Goal: Task Accomplishment & Management: Use online tool/utility

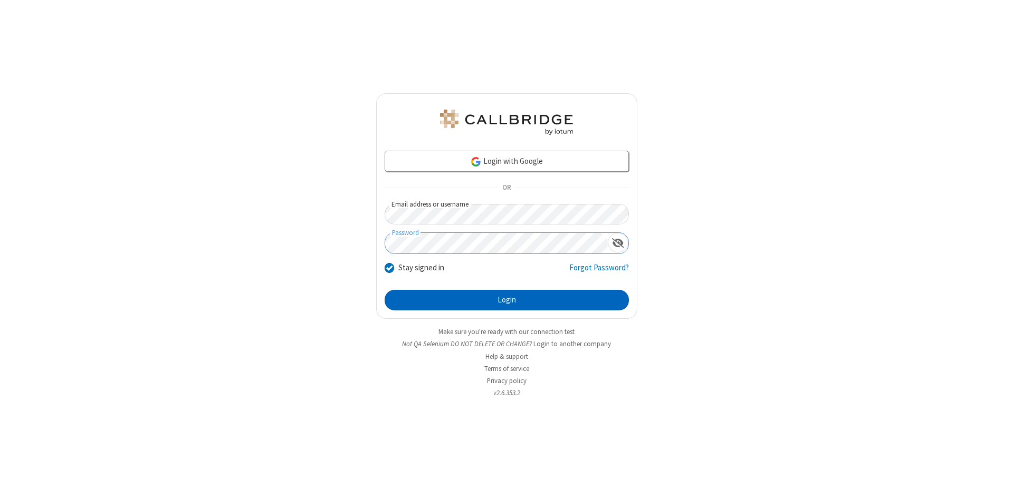
click at [506, 301] on button "Login" at bounding box center [507, 300] width 244 height 21
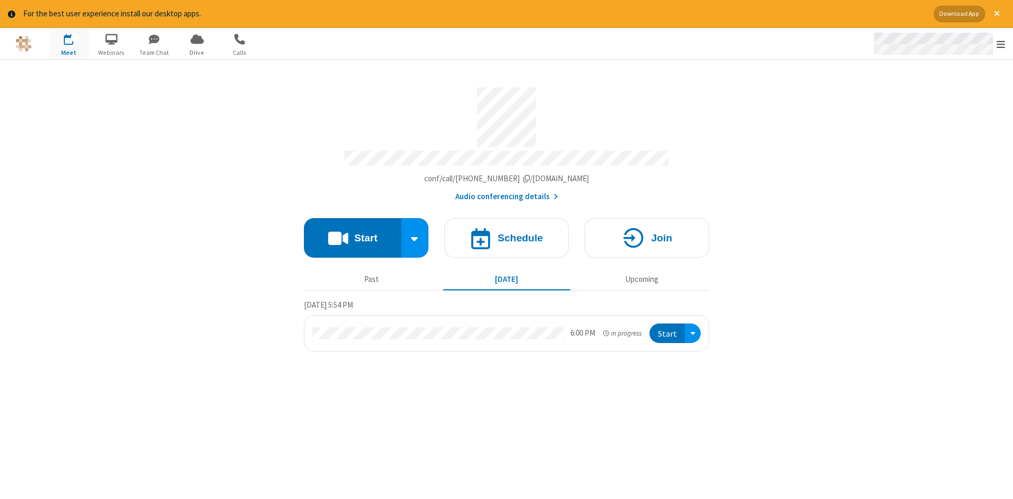
click at [1001, 44] on span "Open menu" at bounding box center [1000, 44] width 8 height 11
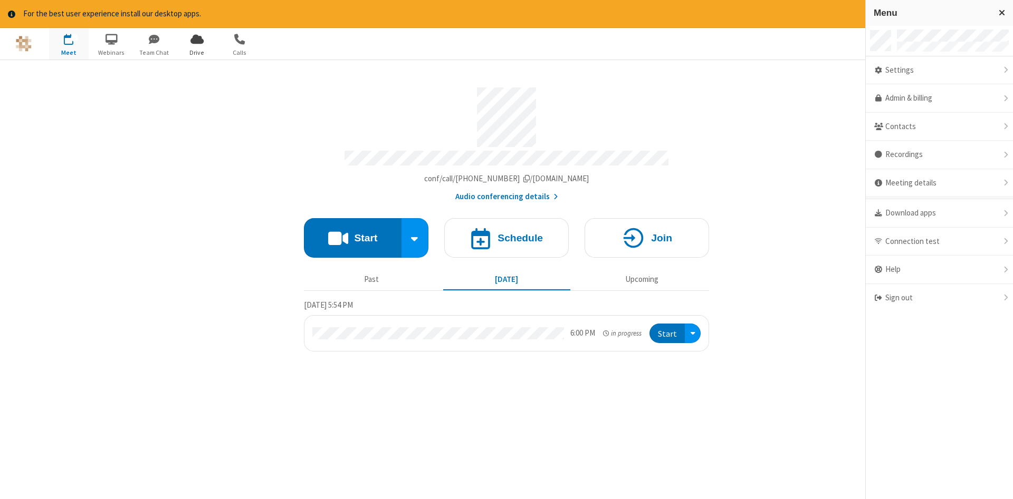
click at [197, 52] on span "Drive" at bounding box center [197, 52] width 40 height 9
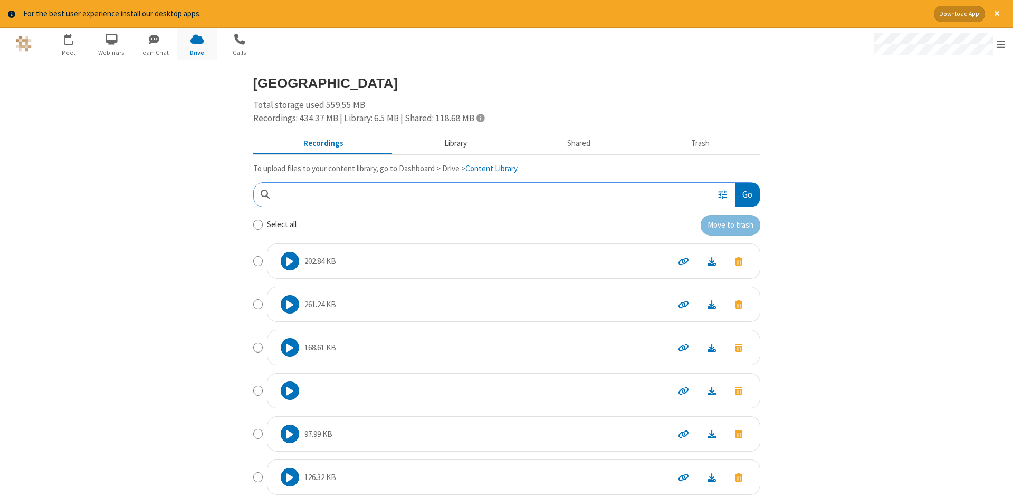
click at [454, 143] on button "Library" at bounding box center [454, 143] width 123 height 20
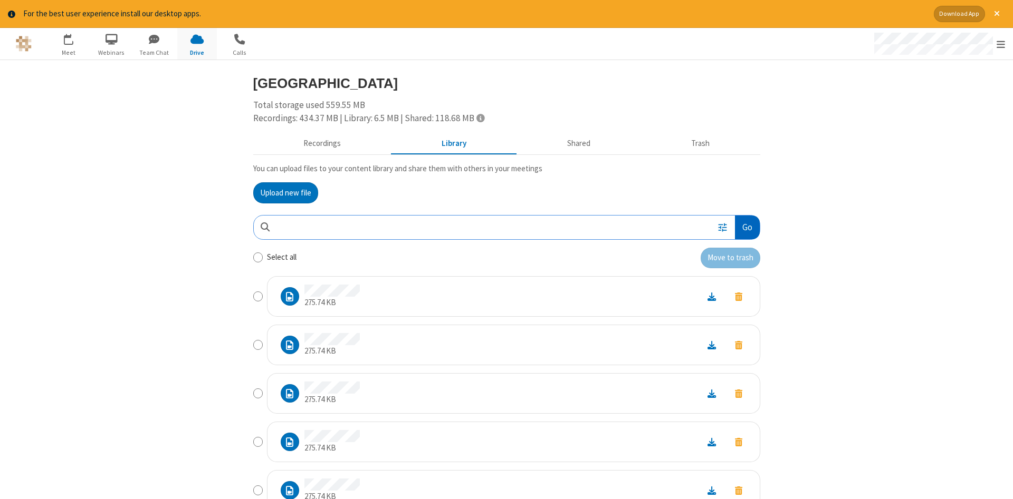
click at [746, 227] on button "Go" at bounding box center [747, 228] width 24 height 24
click at [285, 193] on button "Upload new file" at bounding box center [285, 192] width 65 height 21
